Goal: Contribute content

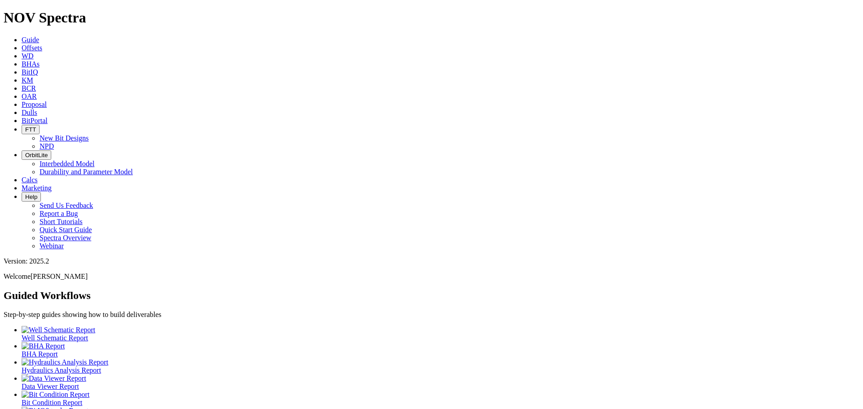
click at [22, 76] on icon at bounding box center [22, 80] width 0 height 8
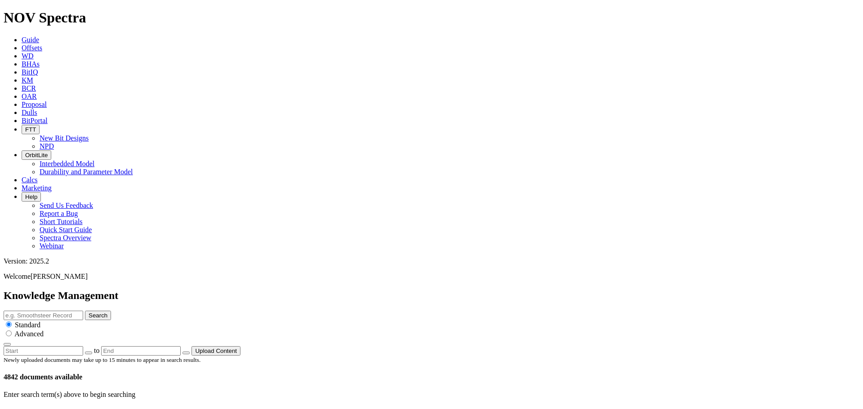
click at [22, 44] on icon at bounding box center [22, 48] width 0 height 8
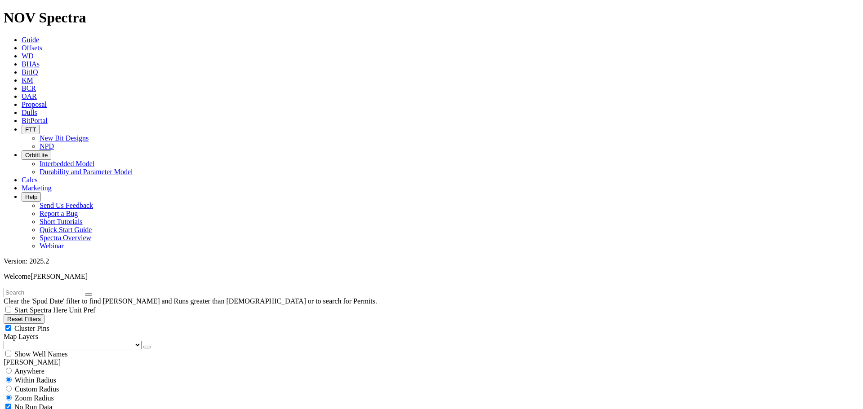
click at [71, 288] on input "text" at bounding box center [44, 292] width 80 height 9
type input "midnight"
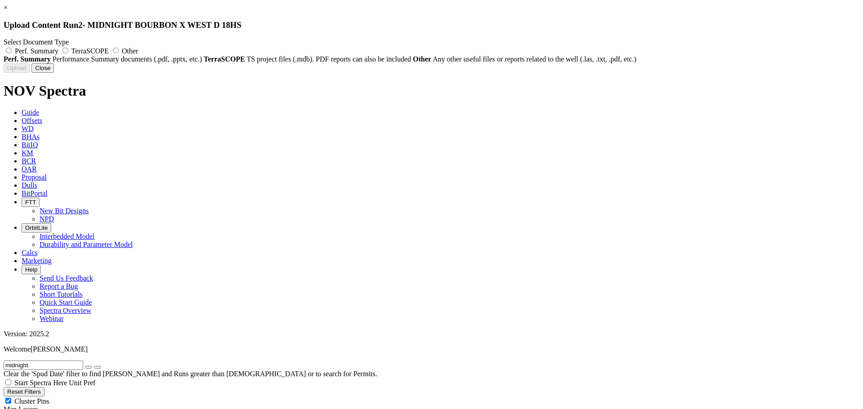
click at [60, 47] on label "Perf. Summary" at bounding box center [32, 51] width 57 height 8
click at [12, 48] on input "Perf. Summary" at bounding box center [9, 51] width 6 height 6
radio input "true"
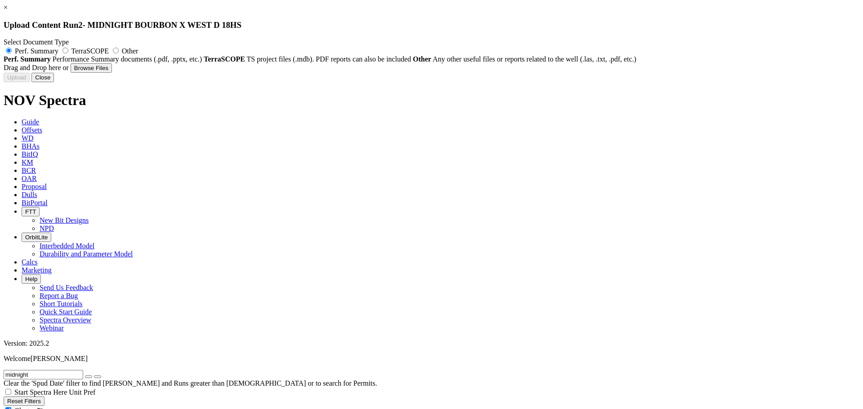
click at [112, 73] on button "Browse Files" at bounding box center [91, 67] width 41 height 9
